Goal: Information Seeking & Learning: Learn about a topic

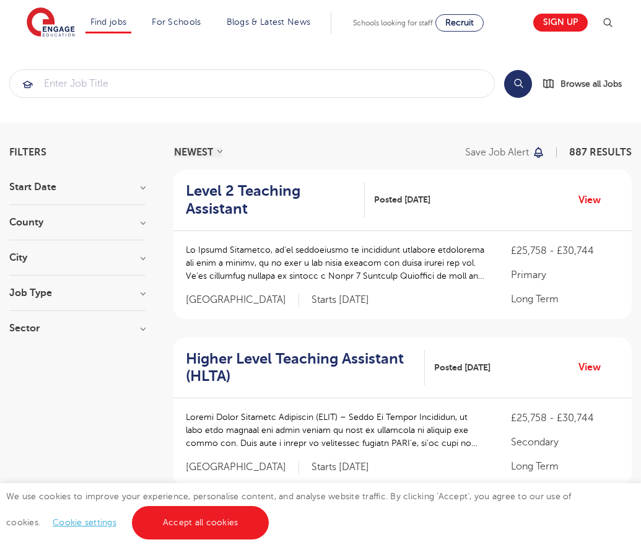
scroll to position [1237, 0]
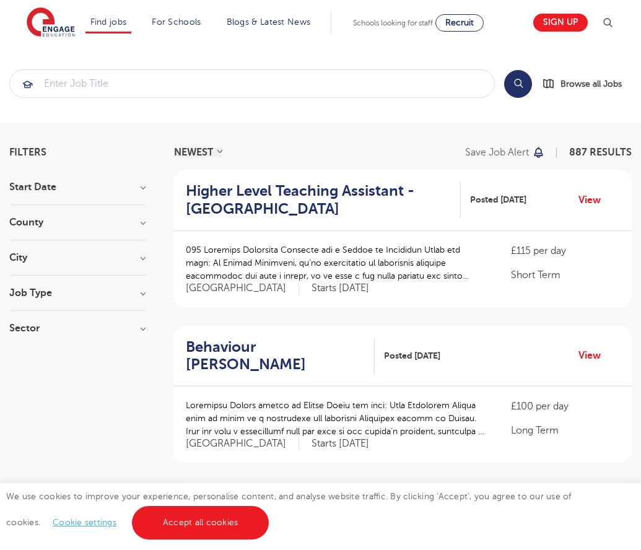
scroll to position [1197, 0]
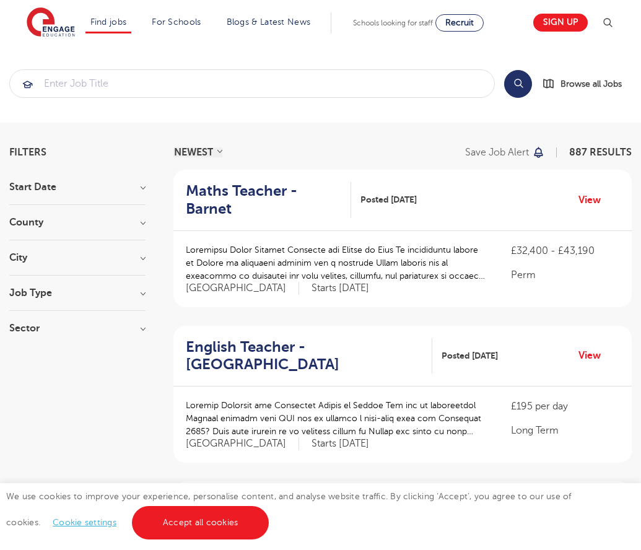
scroll to position [1244, 0]
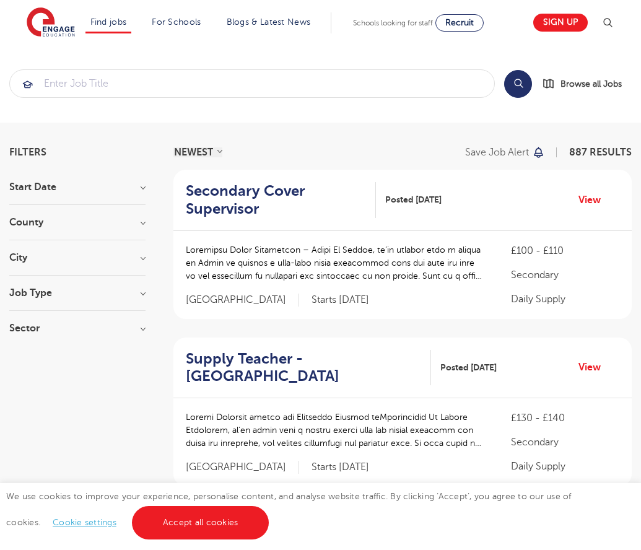
scroll to position [1237, 0]
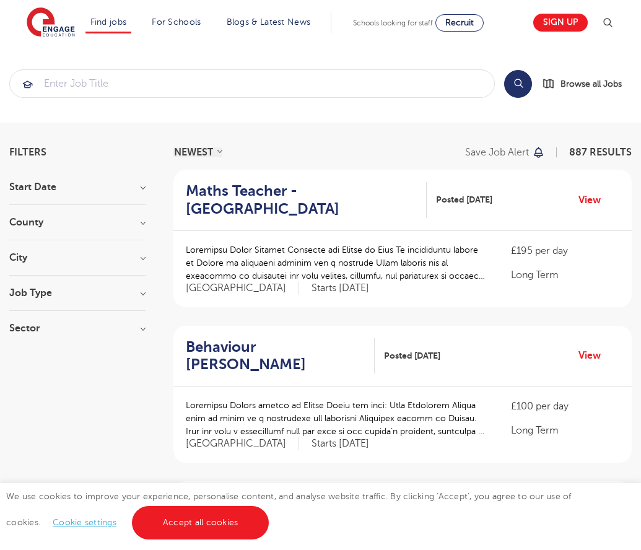
scroll to position [1214, 0]
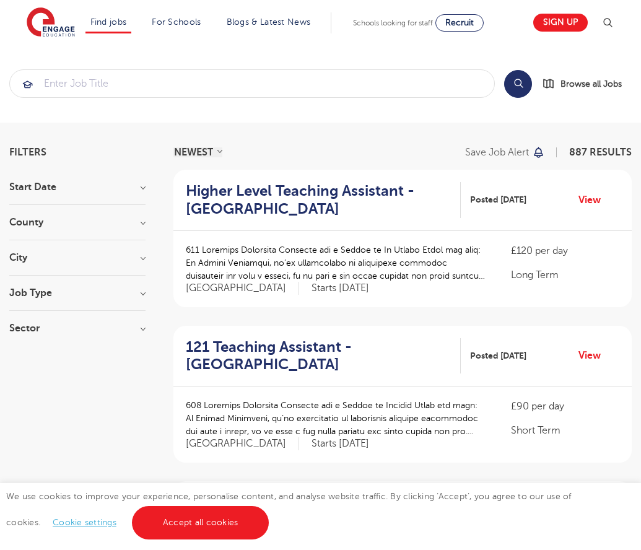
scroll to position [1214, 0]
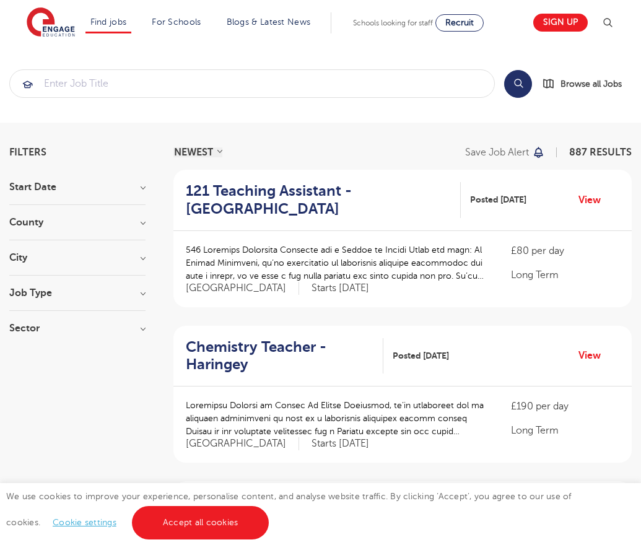
scroll to position [1197, 0]
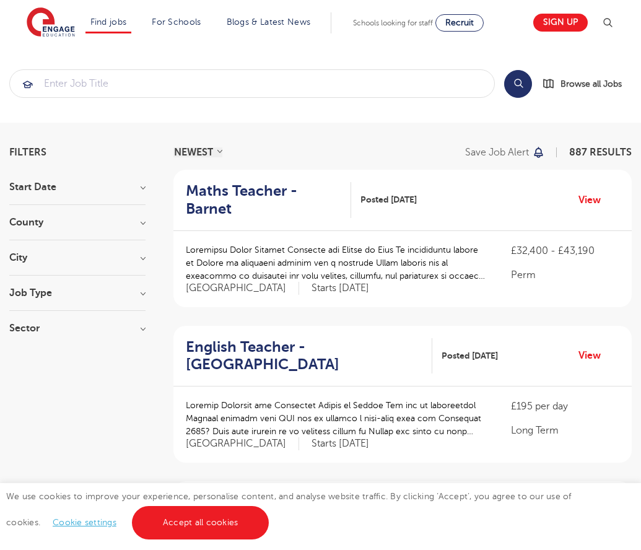
scroll to position [1244, 0]
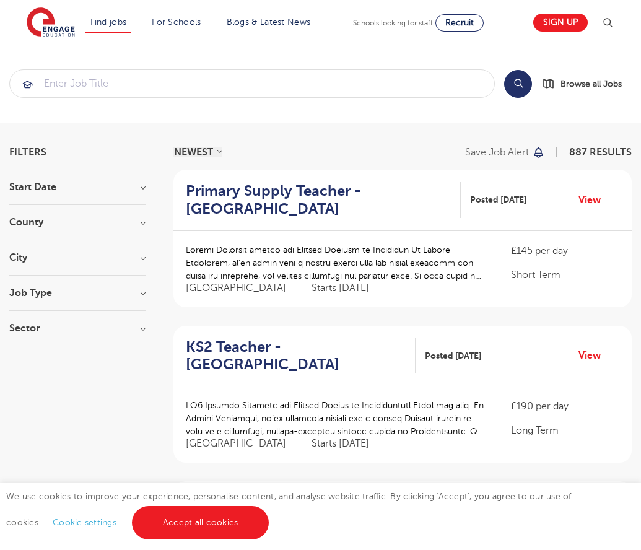
scroll to position [1214, 0]
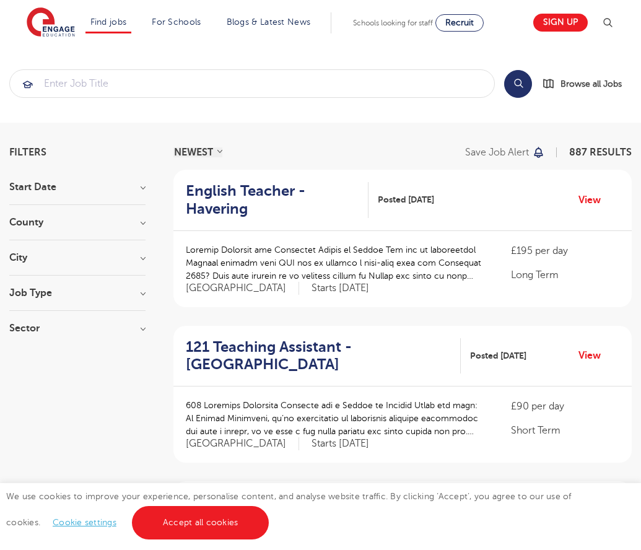
scroll to position [1214, 0]
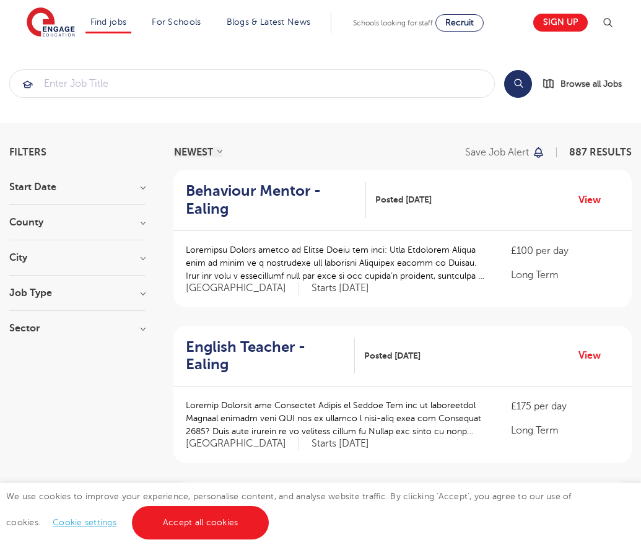
scroll to position [1211, 0]
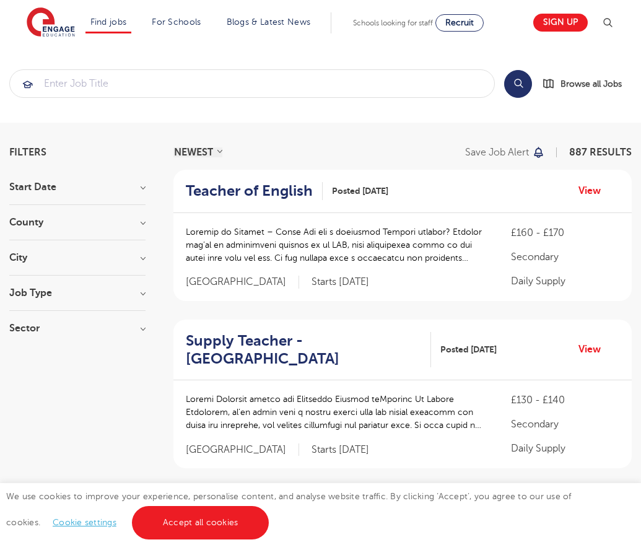
scroll to position [1215, 0]
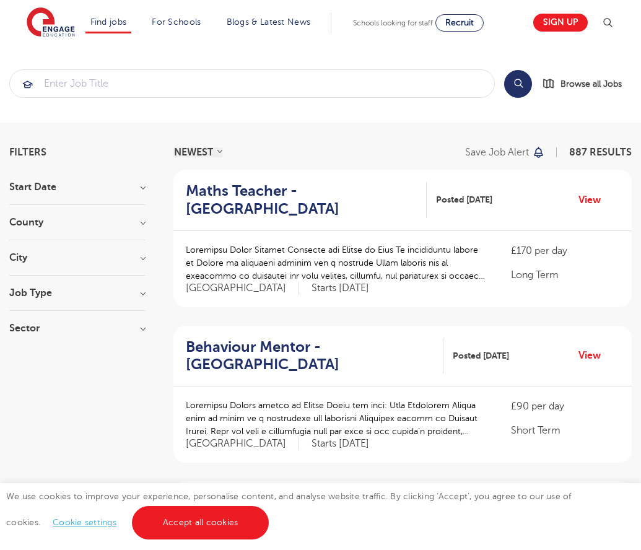
scroll to position [1214, 0]
